Goal: Task Accomplishment & Management: Use online tool/utility

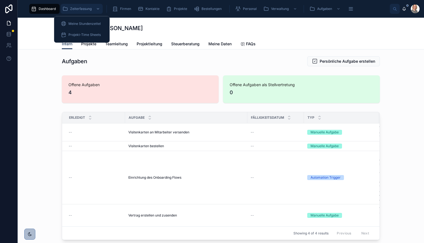
click at [78, 9] on span "Zeiterfassung" at bounding box center [81, 9] width 22 height 4
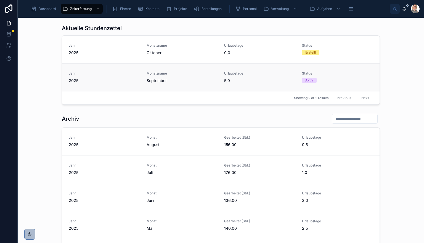
click at [149, 77] on div "Monatsname September" at bounding box center [182, 77] width 71 height 12
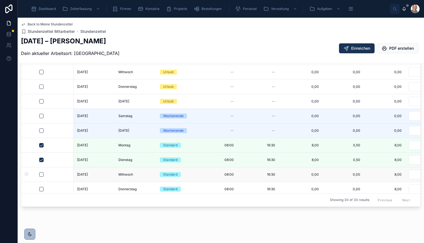
scroll to position [28, 0]
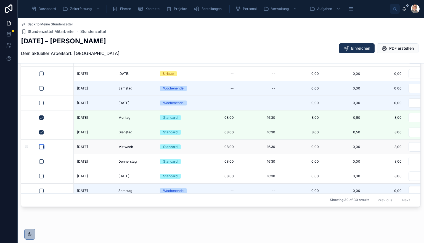
click at [41, 146] on button "button" at bounding box center [41, 147] width 4 height 4
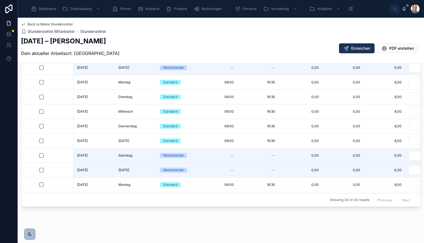
scroll to position [0, 0]
